Goal: Navigation & Orientation: Find specific page/section

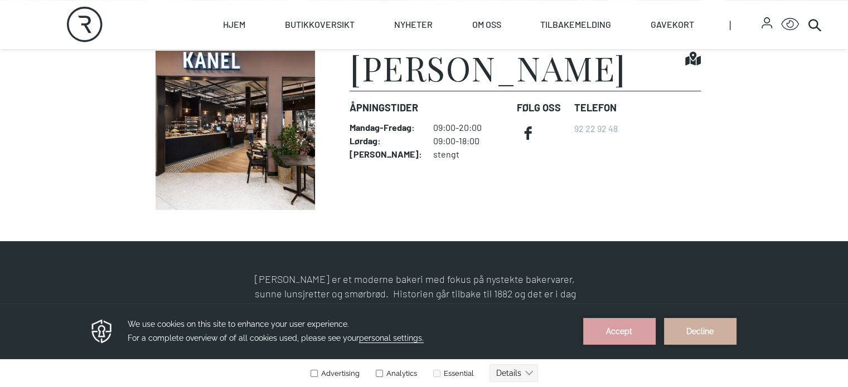
scroll to position [309, 0]
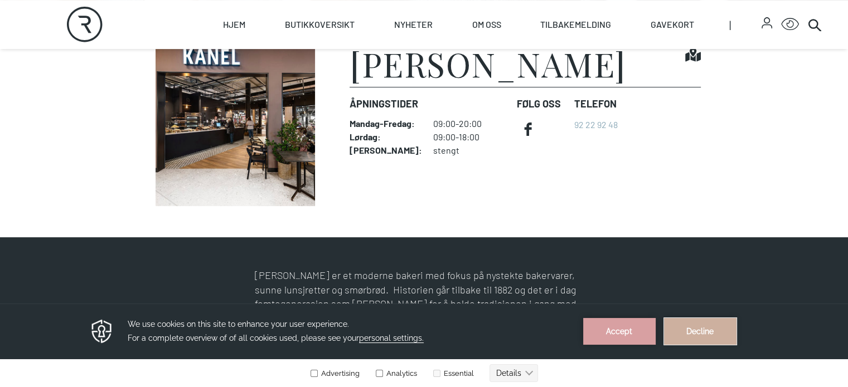
click at [685, 327] on button "Decline" at bounding box center [700, 331] width 72 height 27
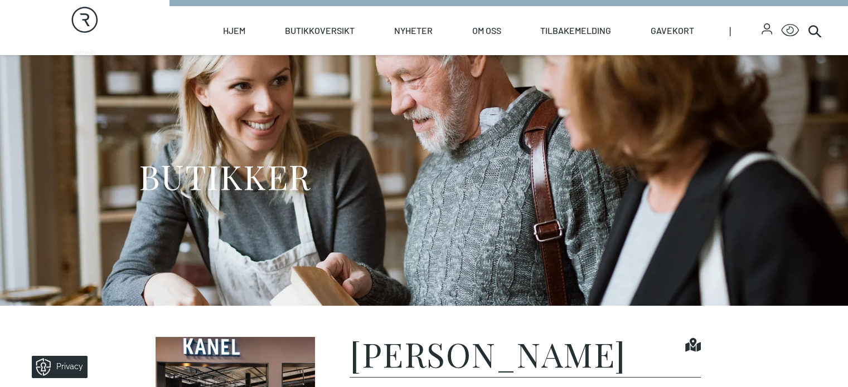
scroll to position [0, 0]
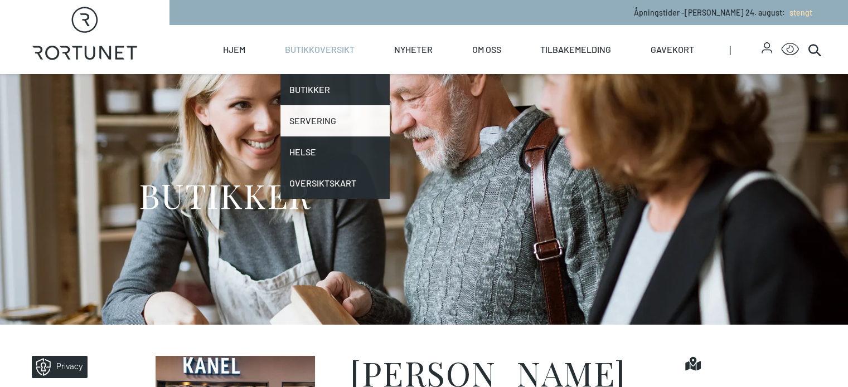
click at [350, 111] on link "Servering" at bounding box center [334, 120] width 109 height 31
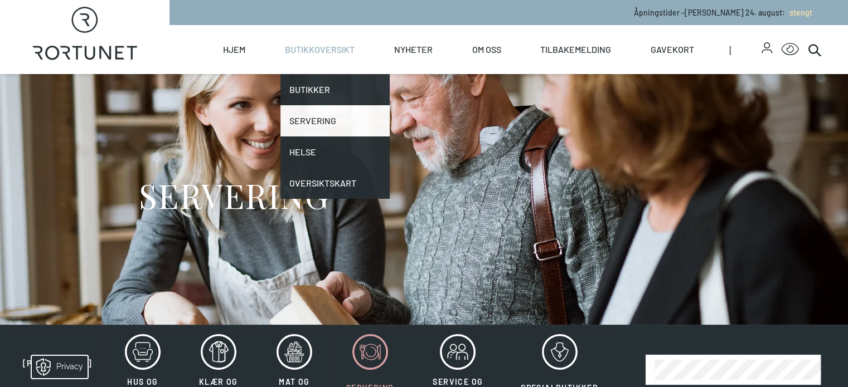
click at [353, 111] on link "Servering" at bounding box center [334, 120] width 109 height 31
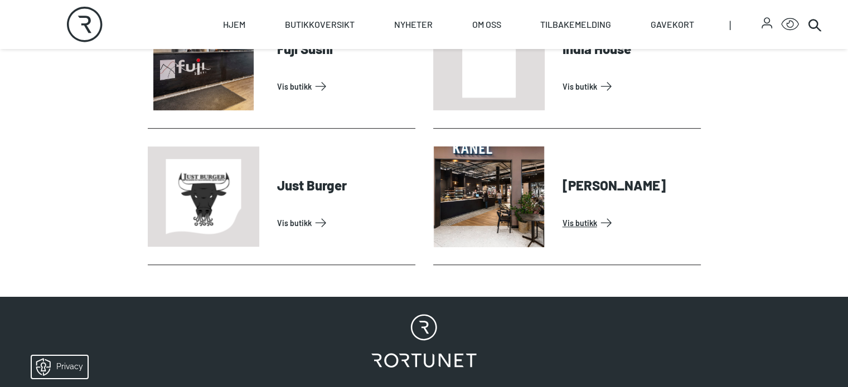
scroll to position [533, 0]
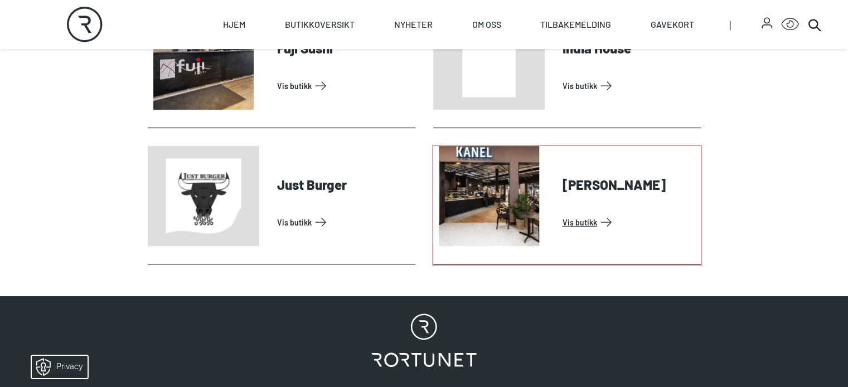
click at [570, 231] on link "Vis butikk" at bounding box center [629, 222] width 134 height 18
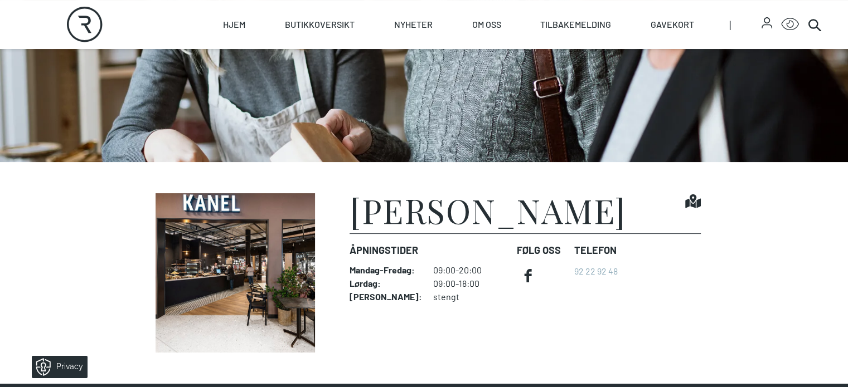
scroll to position [163, 0]
